Goal: Task Accomplishment & Management: Manage account settings

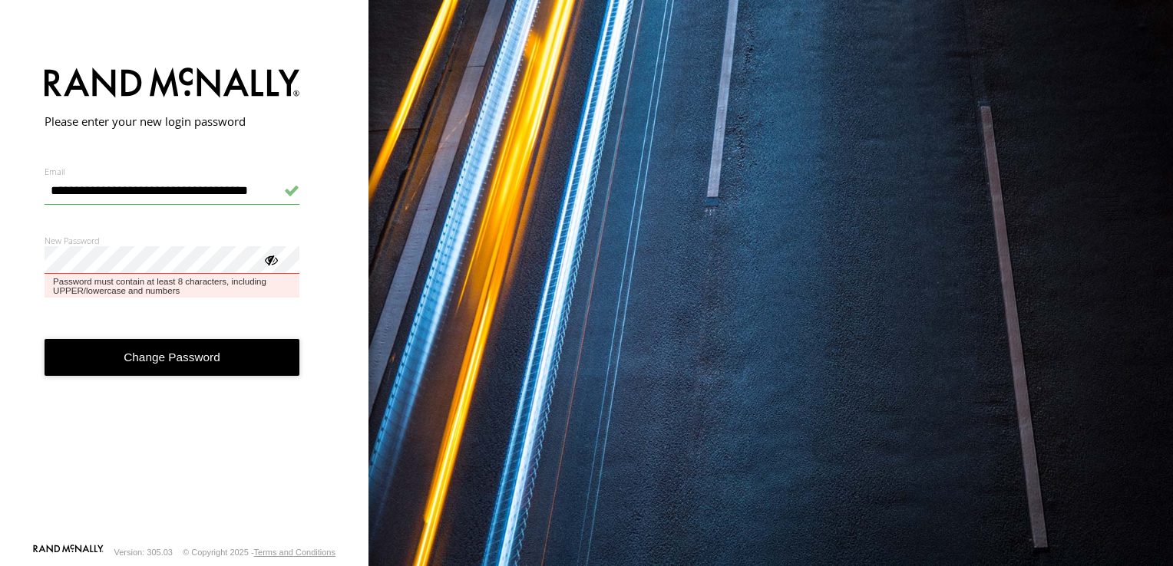
click at [45, 339] on button "Change Password" at bounding box center [173, 358] width 256 height 38
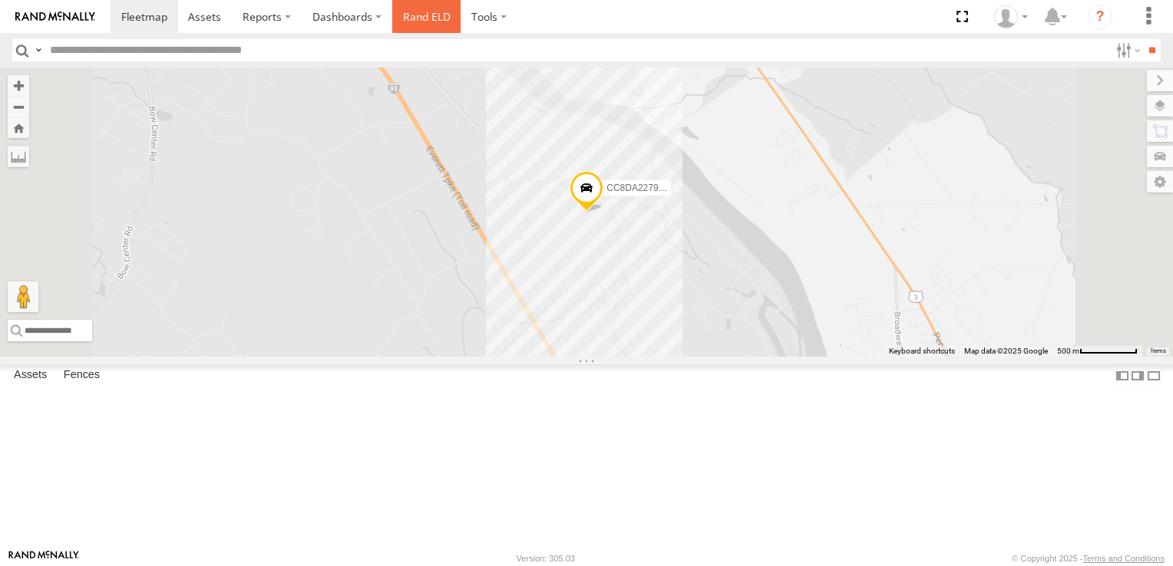
click at [436, 15] on link "Rand ELD" at bounding box center [426, 16] width 69 height 33
click at [439, 19] on link "Rand ELD" at bounding box center [426, 16] width 69 height 33
